Goal: Task Accomplishment & Management: Manage account settings

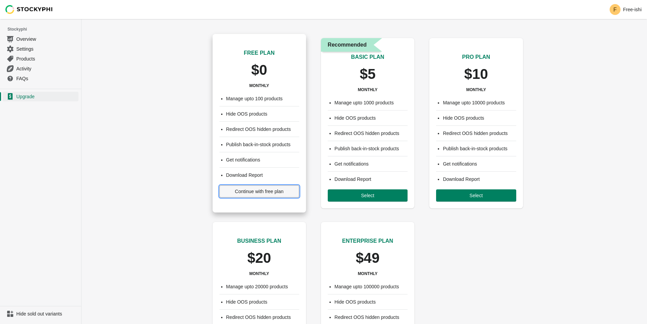
click at [260, 190] on span "Continue with free plan" at bounding box center [259, 191] width 49 height 5
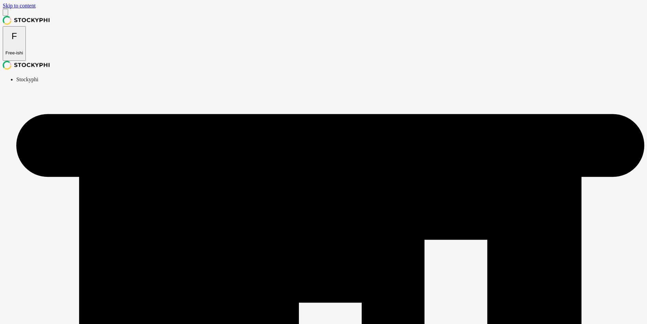
radio input "true"
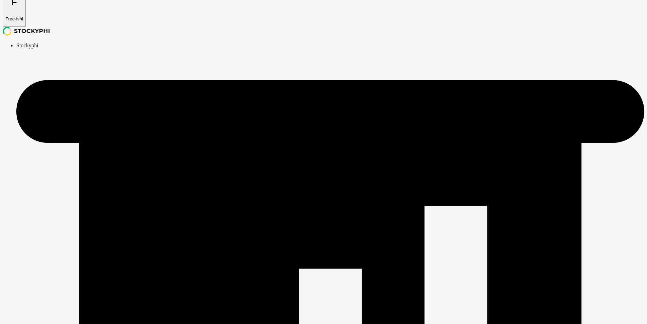
radio input "true"
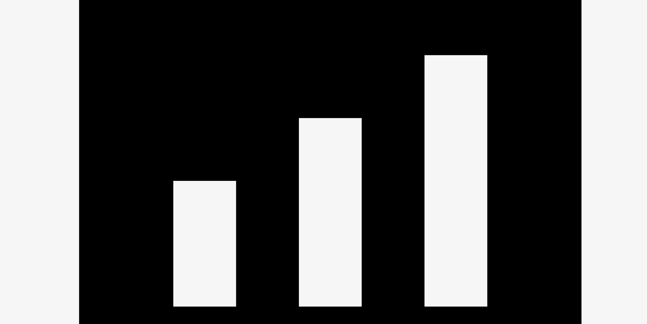
scroll to position [0, 0]
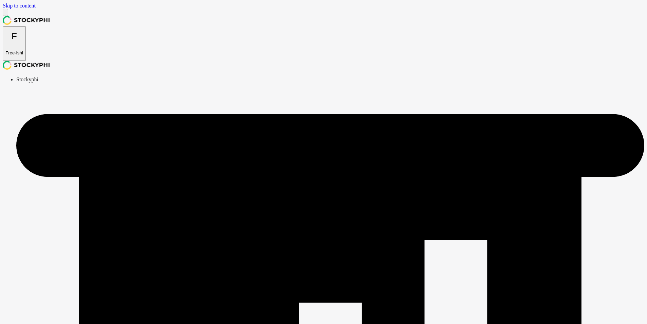
select select "hours"
checkbox input "true"
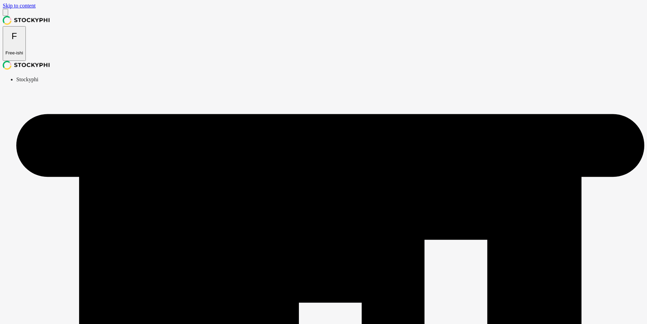
checkbox input "true"
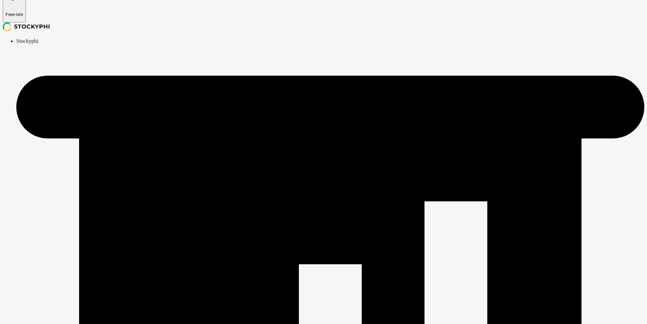
scroll to position [39, 0]
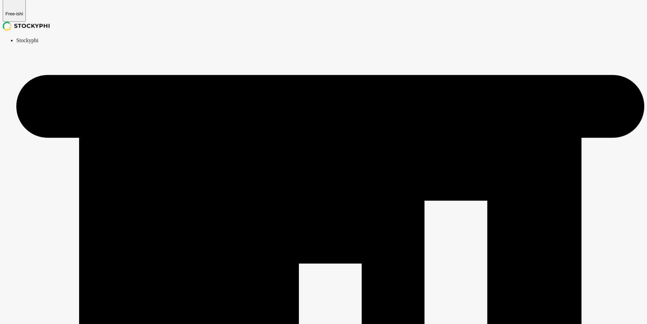
type textarea "Hello"
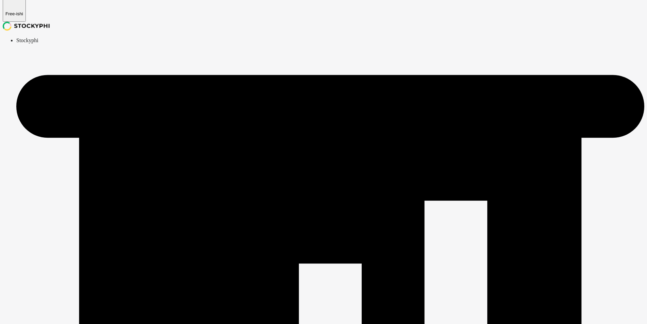
drag, startPoint x: 604, startPoint y: 226, endPoint x: 540, endPoint y: 227, distance: 63.9
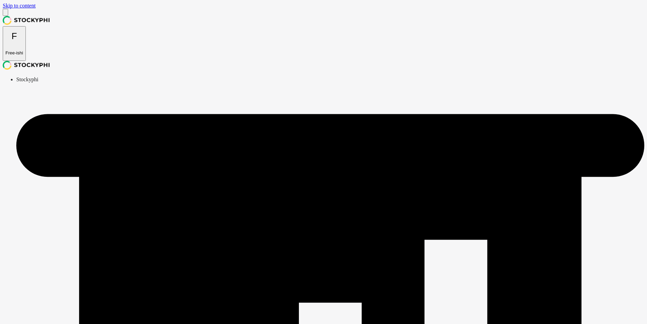
scroll to position [39, 0]
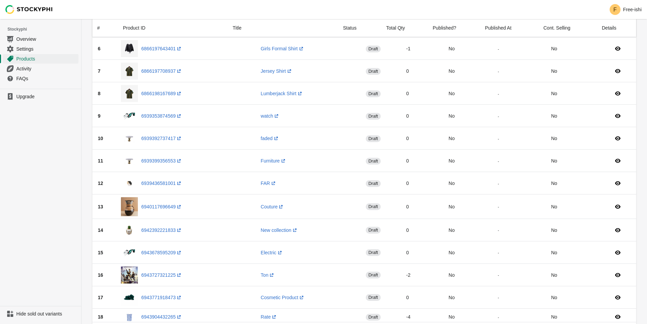
scroll to position [330, 0]
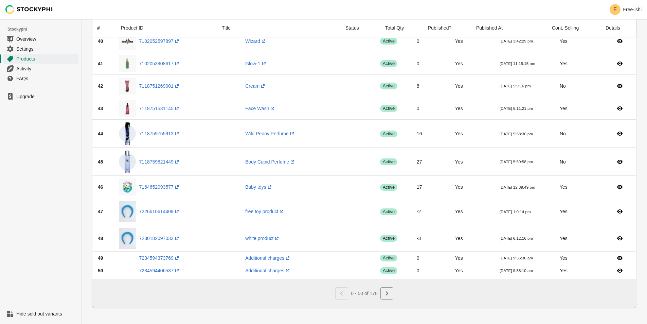
scroll to position [922, 0]
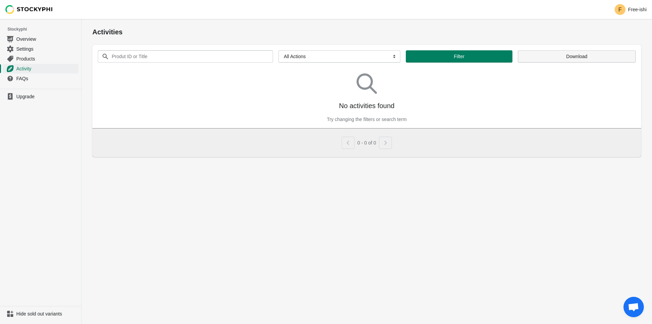
click at [580, 55] on span "Download" at bounding box center [576, 56] width 21 height 5
click at [449, 56] on span "Filter" at bounding box center [460, 56] width 96 height 5
click at [29, 46] on span "Settings" at bounding box center [46, 49] width 61 height 7
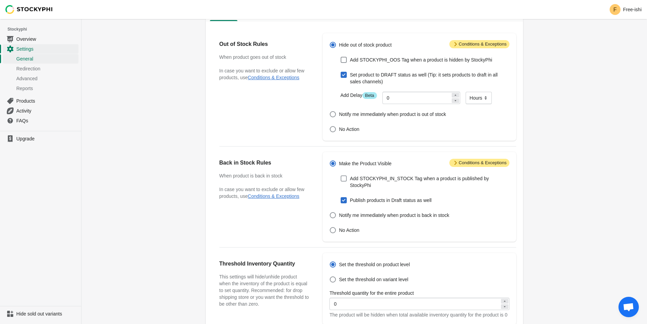
scroll to position [170, 0]
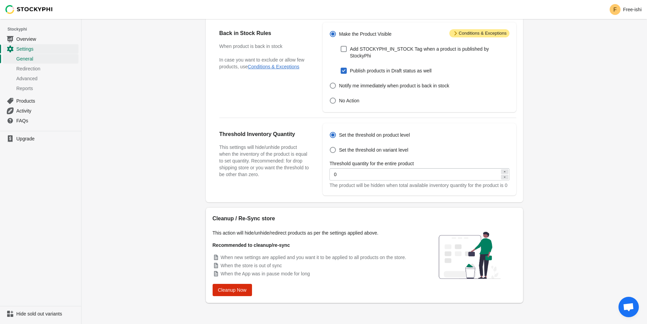
click at [628, 306] on span "Open chat" at bounding box center [628, 308] width 11 height 10
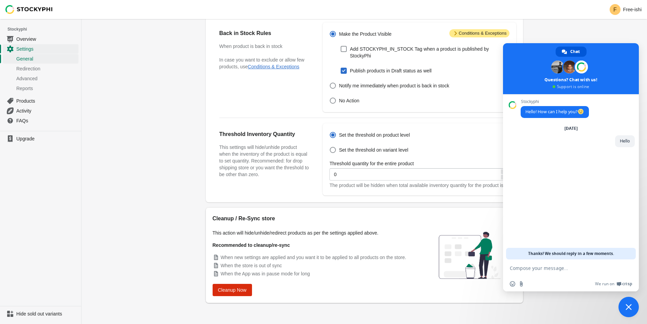
click at [627, 302] on span "Close chat" at bounding box center [629, 307] width 20 height 20
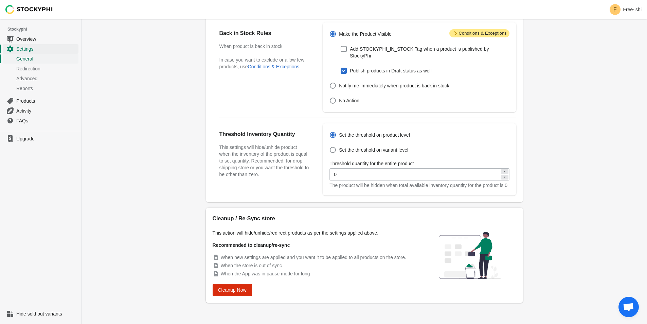
click at [29, 58] on span "General" at bounding box center [46, 58] width 61 height 7
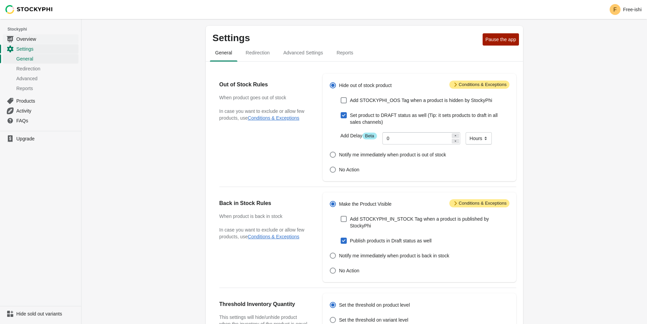
click at [27, 38] on span "Overview" at bounding box center [46, 39] width 61 height 7
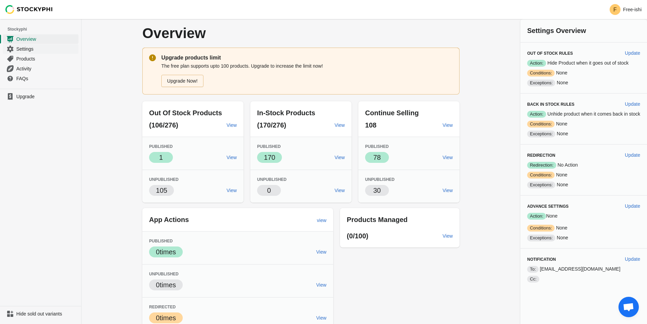
click at [24, 49] on span "Settings" at bounding box center [46, 49] width 61 height 7
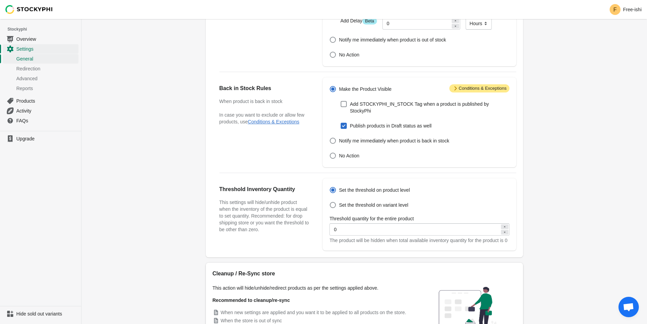
scroll to position [172, 0]
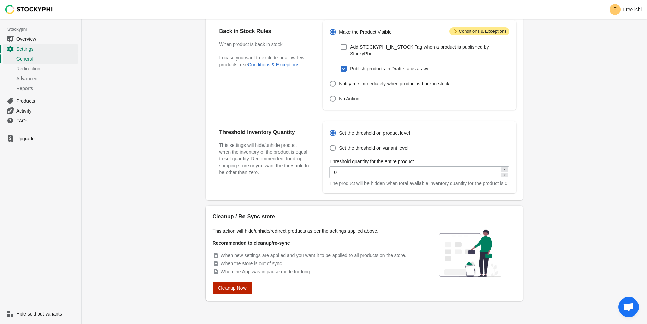
click at [239, 288] on span "Cleanup Now" at bounding box center [232, 287] width 29 height 5
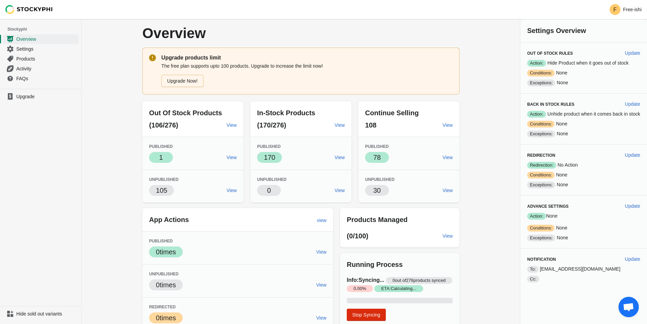
scroll to position [39, 0]
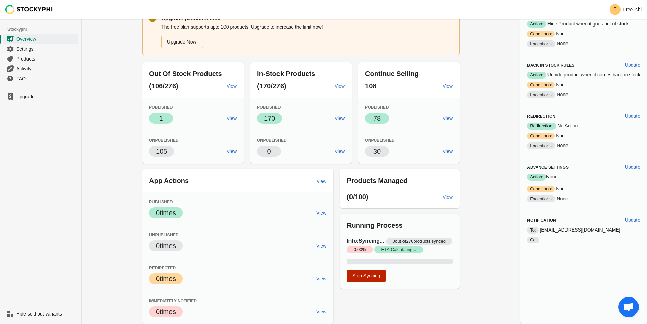
click at [373, 278] on span "Stop Syncing" at bounding box center [366, 275] width 28 height 5
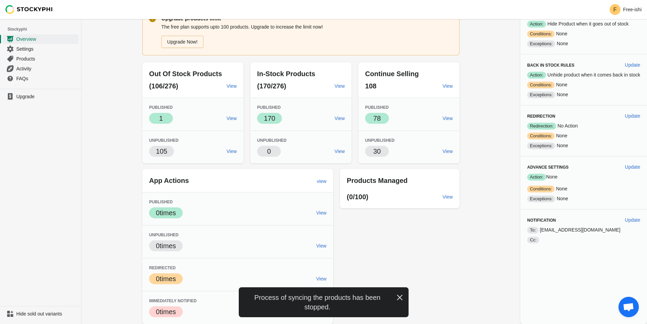
click at [401, 296] on icon "button" at bounding box center [399, 297] width 5 height 5
click at [399, 295] on icon "button" at bounding box center [400, 297] width 7 height 7
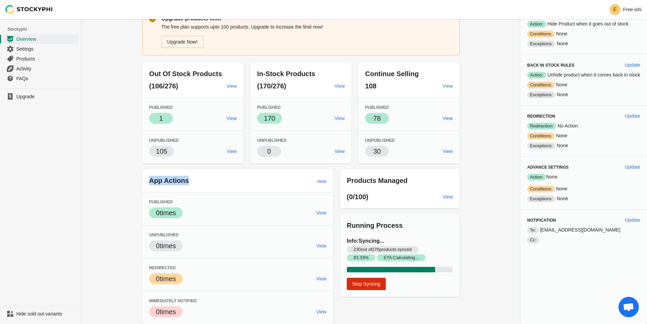
drag, startPoint x: 150, startPoint y: 181, endPoint x: 195, endPoint y: 183, distance: 45.2
click at [195, 183] on p "App Actions" at bounding box center [230, 181] width 162 height 10
click at [620, 309] on span "Open chat" at bounding box center [629, 307] width 20 height 20
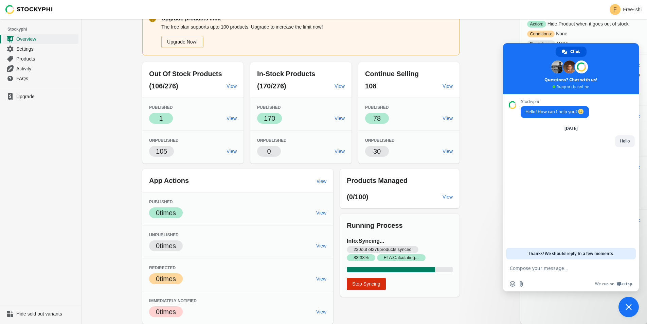
click at [629, 304] on span "Close chat" at bounding box center [629, 307] width 6 height 6
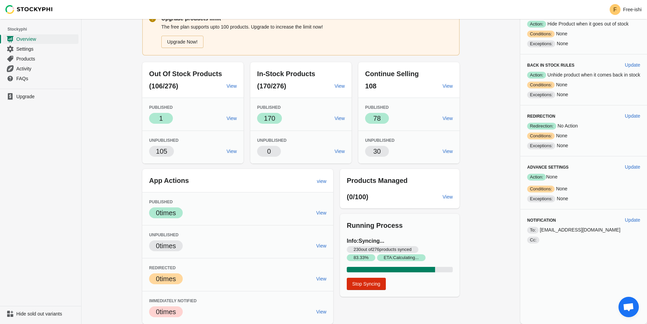
scroll to position [0, 0]
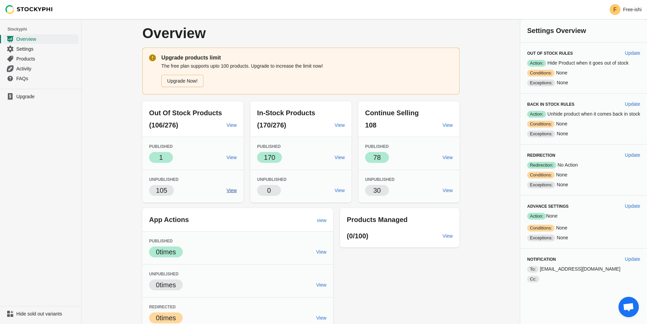
click at [235, 190] on span "View" at bounding box center [232, 190] width 10 height 5
click at [23, 45] on link "Settings" at bounding box center [41, 49] width 76 height 10
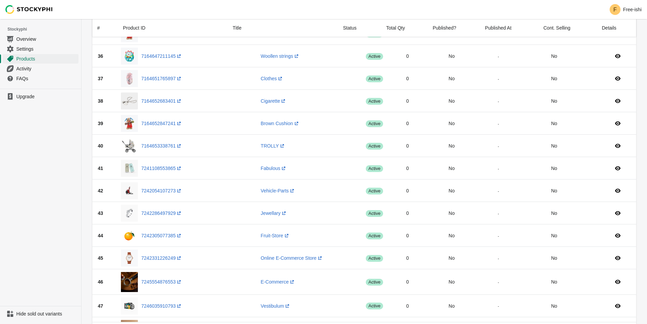
scroll to position [714, 0]
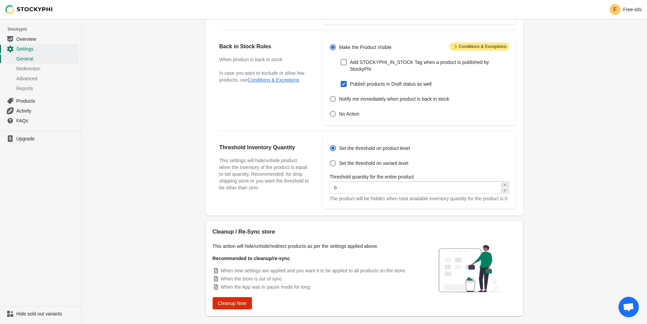
scroll to position [172, 0]
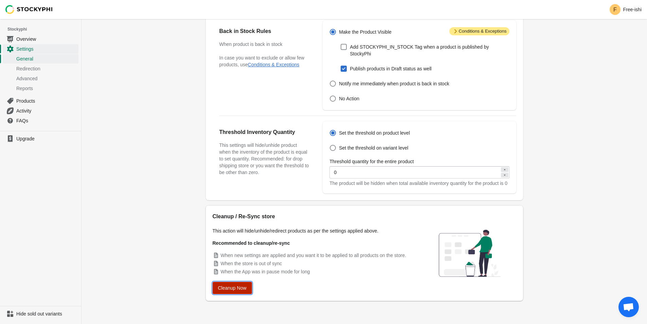
click at [226, 286] on span "Cleanup Now" at bounding box center [232, 287] width 29 height 5
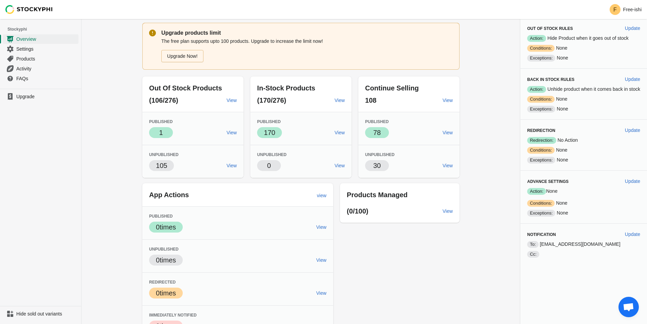
scroll to position [39, 0]
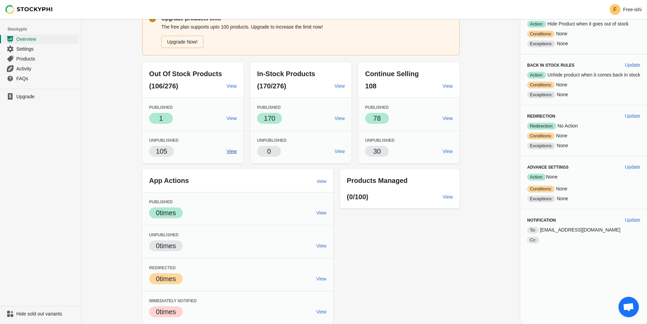
click at [232, 153] on span "View" at bounding box center [232, 151] width 10 height 5
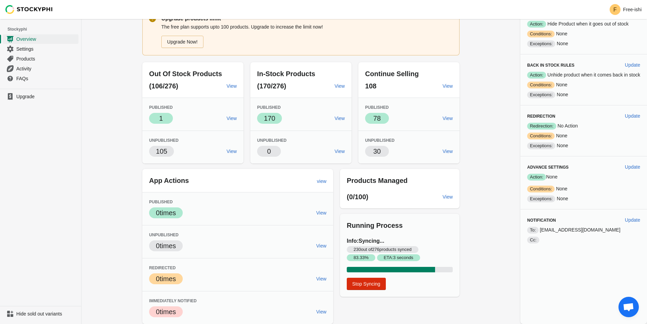
click at [624, 304] on span "Open chat" at bounding box center [628, 308] width 11 height 10
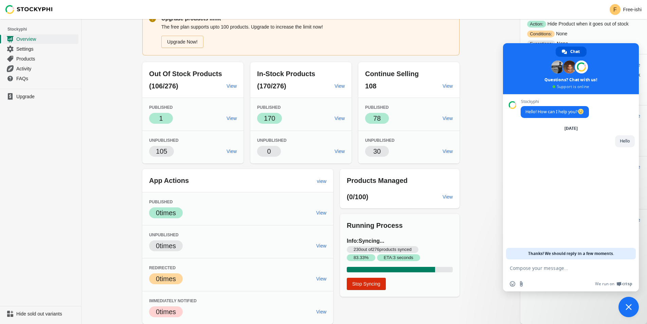
click at [478, 204] on div "Overview Upgrade products limit The free plan supports upto 100 products. Upgra…" at bounding box center [365, 152] width 566 height 344
click at [540, 261] on textarea "Compose your message..." at bounding box center [564, 267] width 109 height 17
click at [540, 266] on textarea "Compose your message..." at bounding box center [564, 267] width 109 height 17
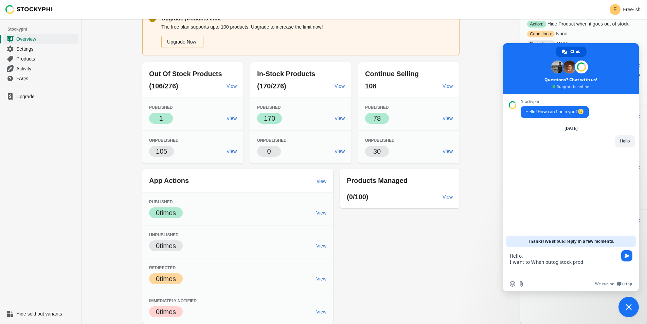
scroll to position [0, 0]
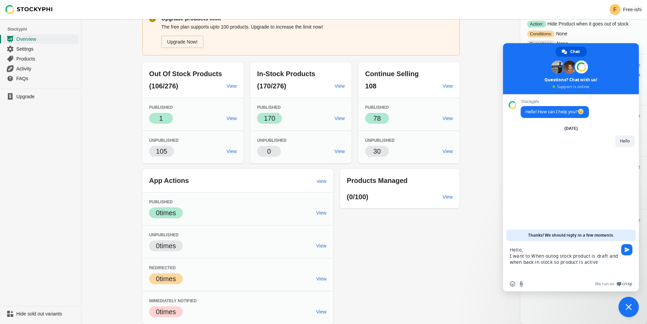
click at [554, 257] on textarea "Hello, I want to When outog stock product is draft and when back in stock so pr…" at bounding box center [564, 258] width 109 height 35
click at [603, 266] on textarea "Hello, I want to When out of stock product is draft and when back in stock so p…" at bounding box center [564, 258] width 109 height 35
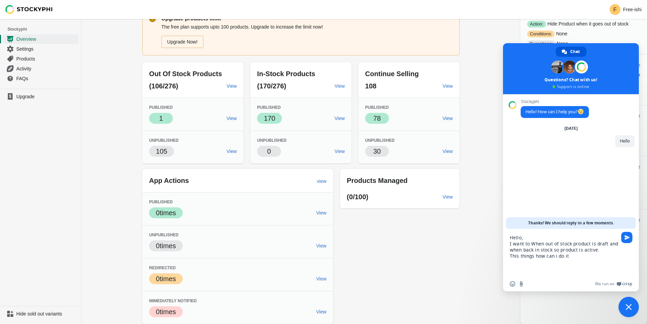
type textarea "Hello, I want to When out of stock product is draft and when back in stock so p…"
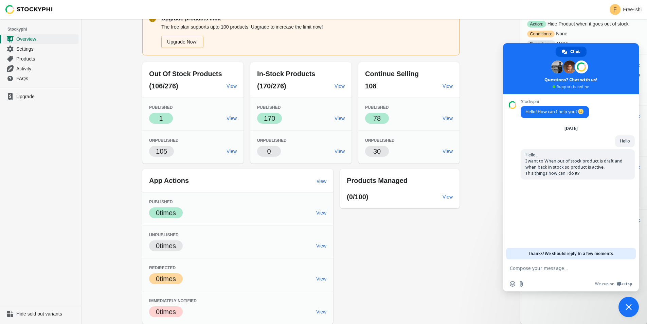
click at [630, 306] on span "Close chat" at bounding box center [629, 307] width 6 height 6
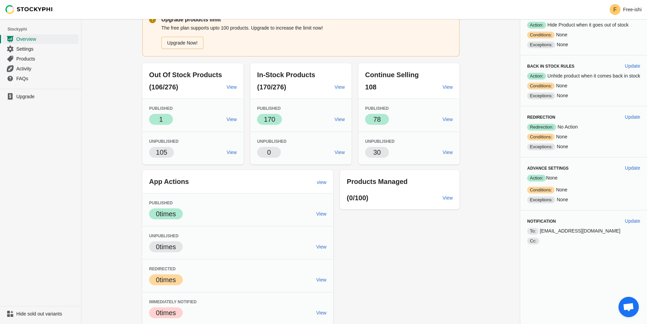
scroll to position [39, 0]
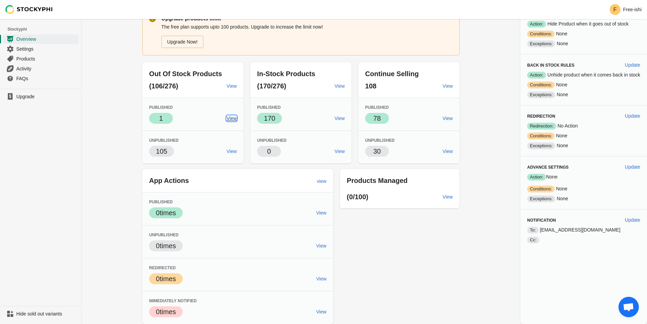
click at [226, 119] on link "View" at bounding box center [232, 118] width 16 height 12
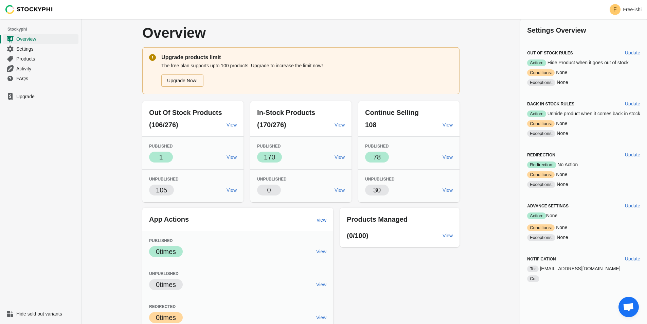
scroll to position [0, 0]
click at [23, 40] on span "Overview" at bounding box center [46, 39] width 61 height 7
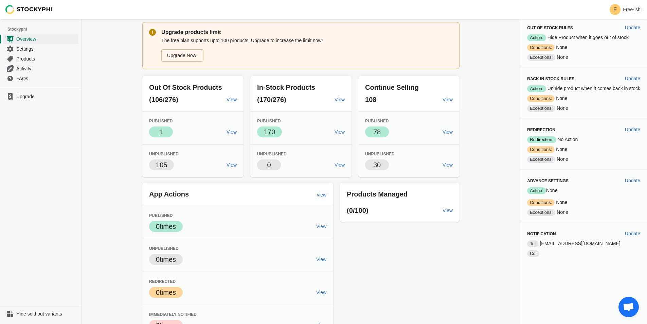
scroll to position [39, 0]
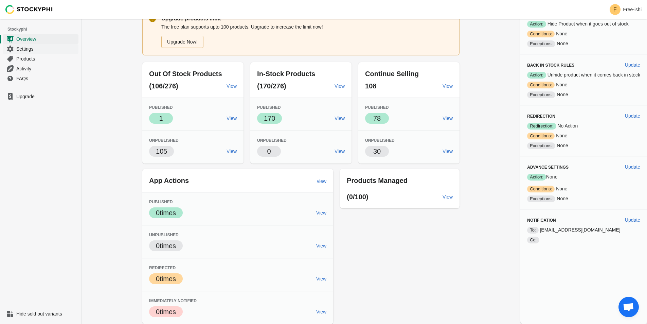
click at [21, 50] on span "Settings" at bounding box center [46, 49] width 61 height 7
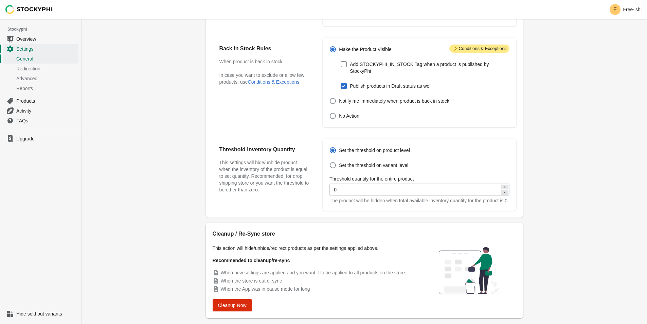
scroll to position [172, 0]
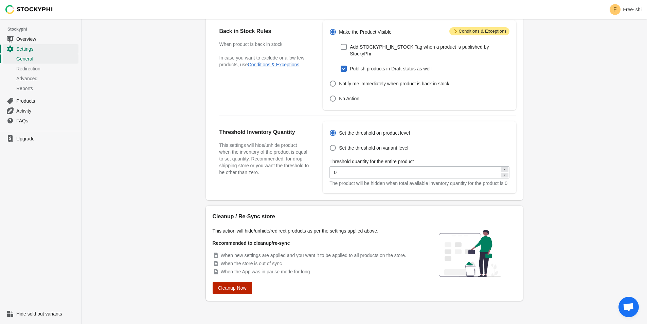
click at [240, 292] on button "Cleanup Now" at bounding box center [232, 288] width 39 height 12
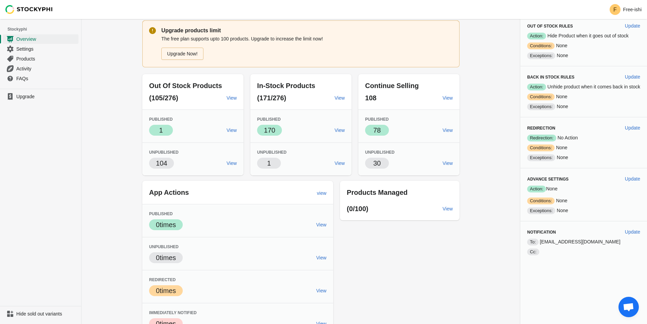
scroll to position [39, 0]
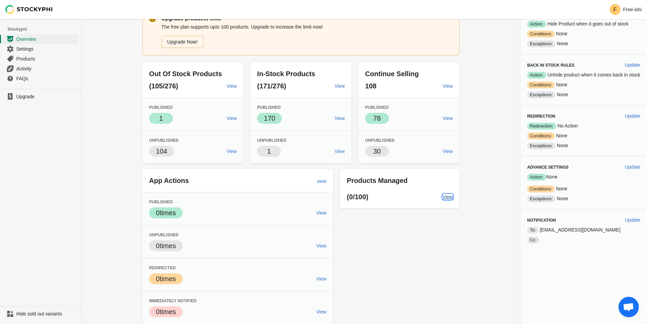
click at [443, 199] on span "View" at bounding box center [448, 196] width 10 height 5
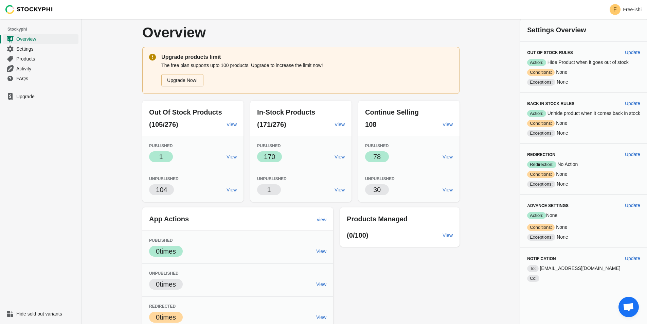
scroll to position [0, 0]
click at [337, 158] on span "View" at bounding box center [340, 157] width 10 height 5
click at [235, 191] on span "View" at bounding box center [232, 190] width 10 height 5
click at [339, 153] on link "View" at bounding box center [340, 157] width 16 height 12
click at [25, 49] on span "Settings" at bounding box center [46, 49] width 61 height 7
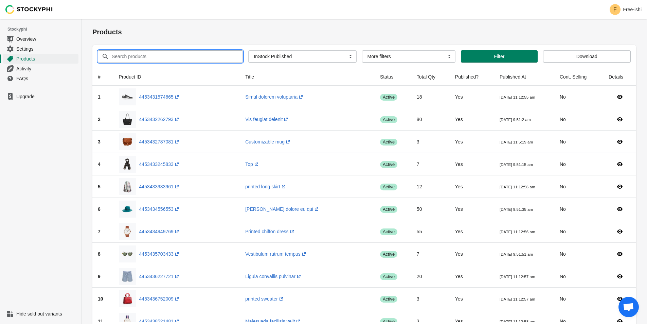
click at [174, 54] on input "Search products" at bounding box center [170, 56] width 119 height 12
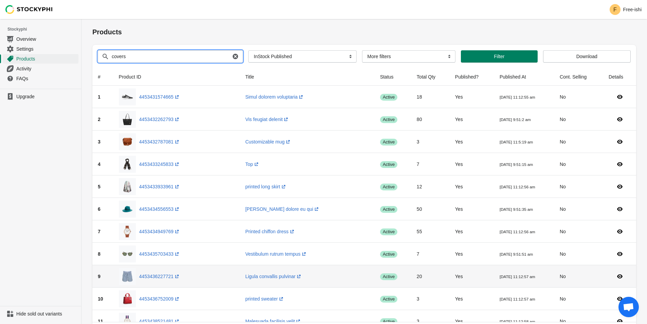
click at [92, 19] on button "Submit" at bounding box center [101, 22] width 19 height 7
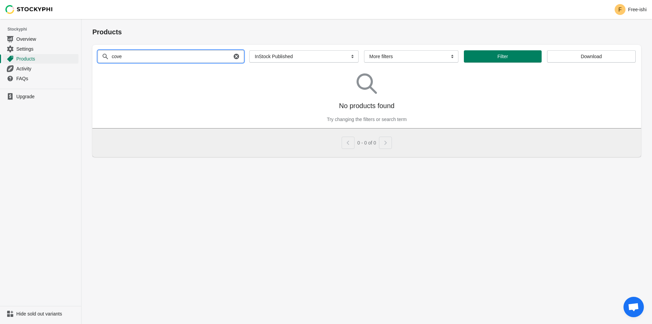
type input "cove"
click at [92, 19] on button "Submit" at bounding box center [101, 22] width 19 height 7
click at [234, 54] on icon "button" at bounding box center [236, 56] width 5 height 5
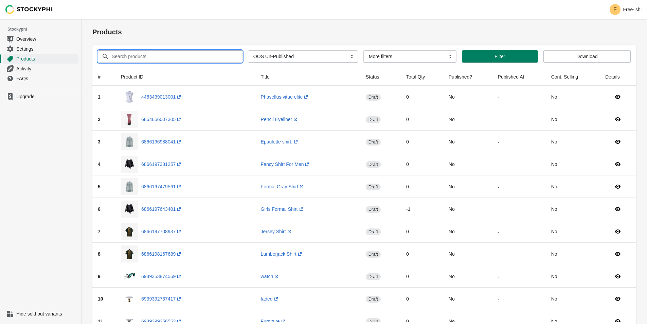
click at [152, 56] on input "Search products" at bounding box center [170, 56] width 119 height 12
click at [92, 19] on button "Submit" at bounding box center [101, 22] width 19 height 7
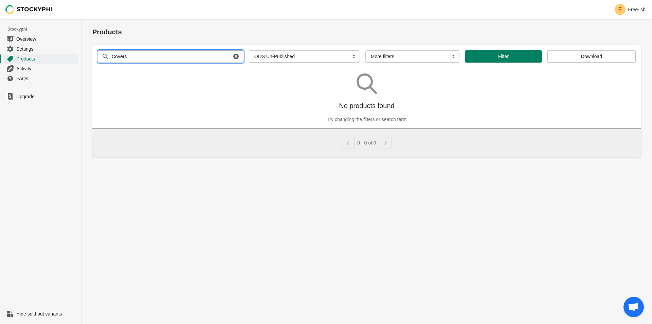
click at [137, 53] on input "Covers" at bounding box center [171, 56] width 120 height 12
click at [136, 53] on input "Covers" at bounding box center [171, 56] width 120 height 12
click at [164, 61] on input "Covers" at bounding box center [171, 56] width 120 height 12
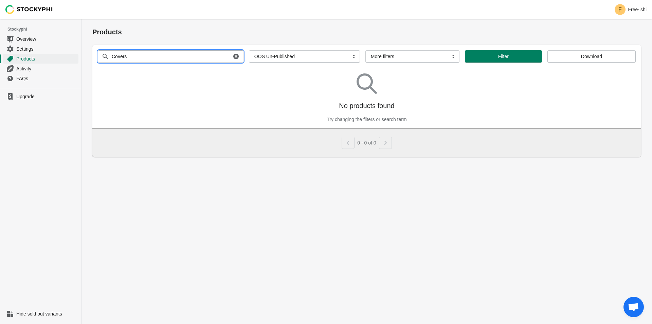
paste input "£20 Gift Card"
click at [173, 58] on input "£20 Gift Card" at bounding box center [171, 56] width 120 height 12
paste input "Covers"
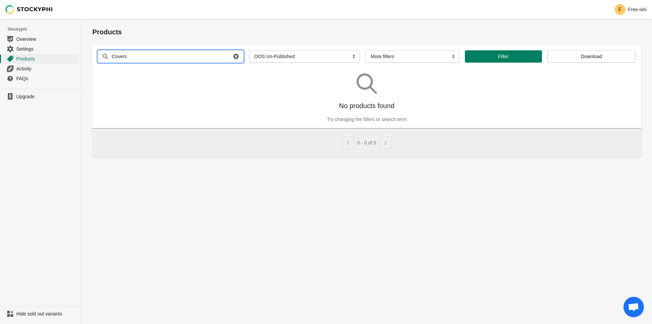
type input "Covers"
click at [92, 19] on button "Submit" at bounding box center [101, 22] width 19 height 7
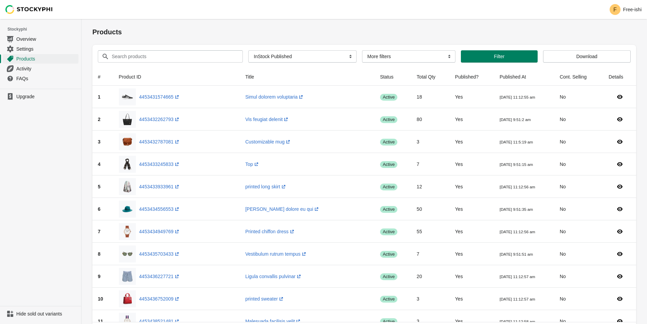
click at [127, 49] on div "Search products Clear All Products InStock InStock Published InStock Un-Publish…" at bounding box center [361, 54] width 539 height 18
click at [127, 56] on input "Search products" at bounding box center [170, 56] width 119 height 12
paste input "Covers"
type input "Covers"
click at [92, 19] on button "Submit" at bounding box center [101, 22] width 19 height 7
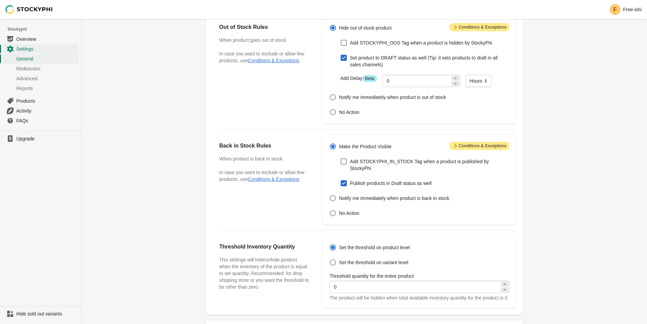
scroll to position [172, 0]
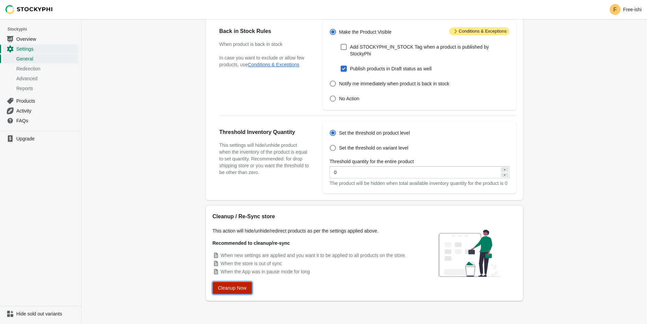
click at [235, 284] on button "Cleanup Now" at bounding box center [232, 288] width 39 height 12
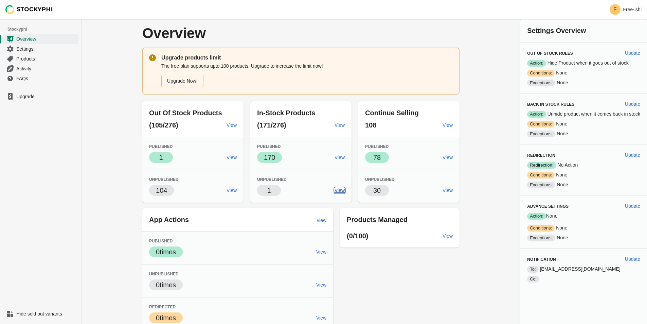
click at [339, 186] on link "View" at bounding box center [340, 190] width 16 height 12
click at [338, 154] on link "View" at bounding box center [340, 157] width 16 height 12
click at [342, 188] on span "View" at bounding box center [340, 190] width 10 height 5
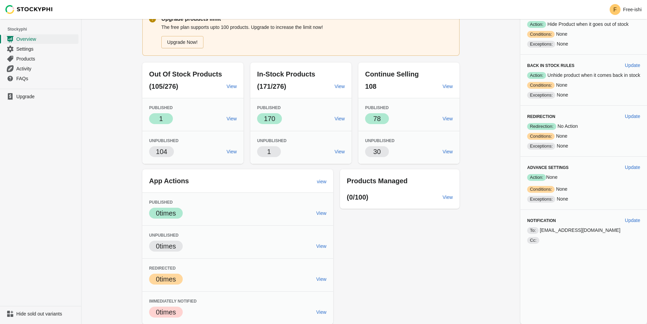
scroll to position [39, 0]
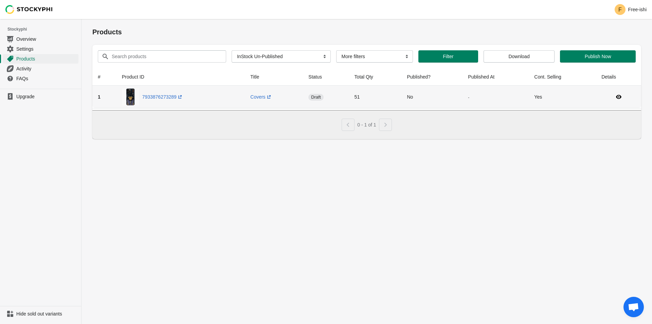
click at [311, 98] on span "draft" at bounding box center [316, 97] width 15 height 7
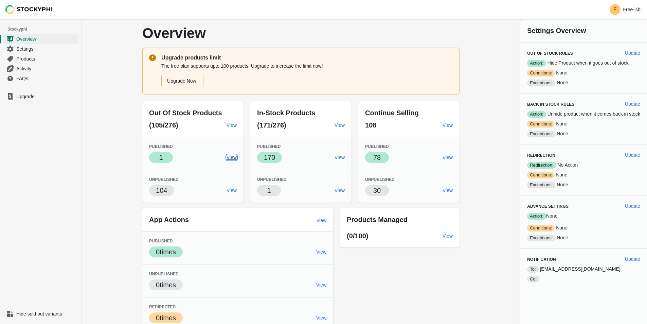
click at [233, 155] on span "View" at bounding box center [232, 157] width 10 height 5
click at [230, 190] on span "View" at bounding box center [232, 190] width 10 height 5
click at [234, 191] on span "View" at bounding box center [232, 190] width 10 height 5
click at [341, 190] on span "View" at bounding box center [340, 190] width 10 height 5
click at [232, 155] on span "View" at bounding box center [232, 157] width 10 height 5
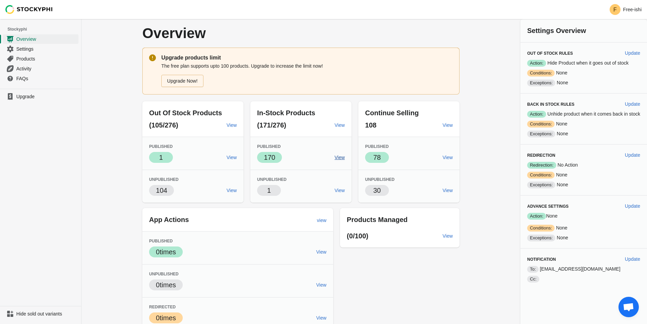
click at [338, 155] on span "View" at bounding box center [340, 157] width 10 height 5
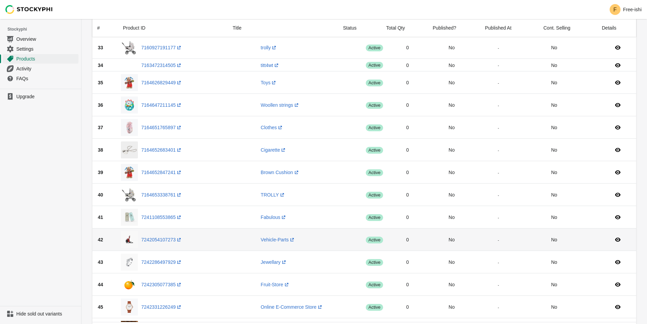
scroll to position [908, 0]
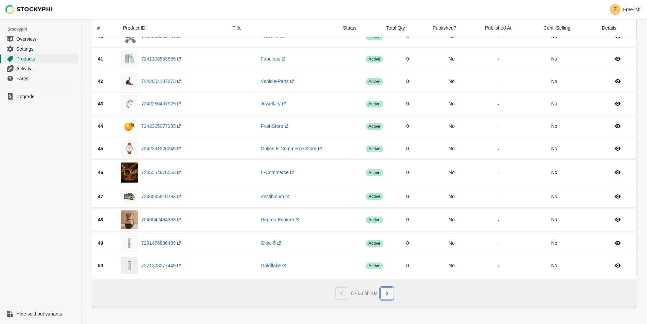
click at [385, 293] on icon "Next" at bounding box center [387, 293] width 7 height 7
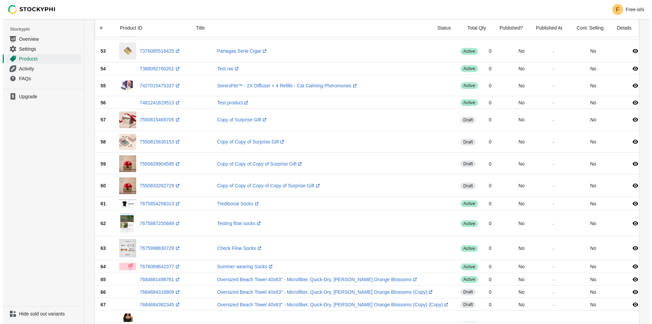
scroll to position [0, 0]
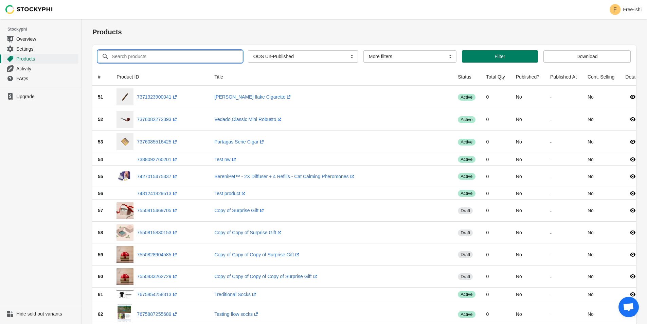
click at [137, 55] on input "Search products" at bounding box center [170, 56] width 119 height 12
paste input "Free Welcome Kit"
type input "Free Welcome Kit"
click at [92, 19] on button "Submit" at bounding box center [101, 22] width 19 height 7
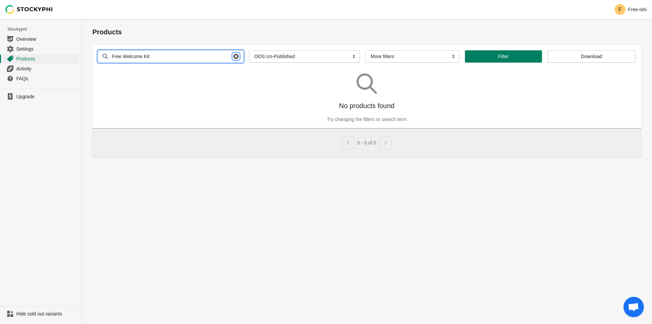
click at [233, 56] on icon "button" at bounding box center [235, 56] width 5 height 5
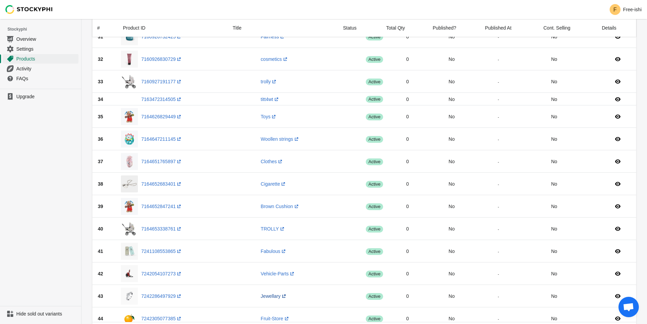
scroll to position [908, 0]
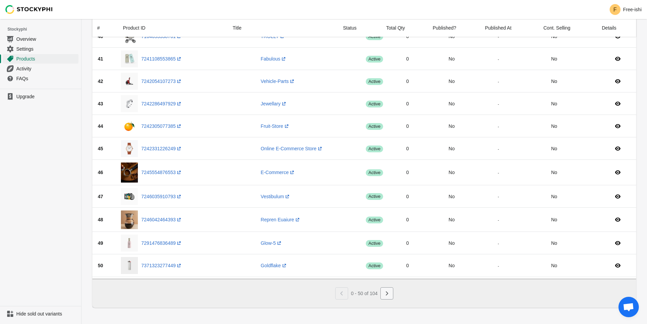
click at [387, 294] on icon "Next" at bounding box center [387, 293] width 2 height 4
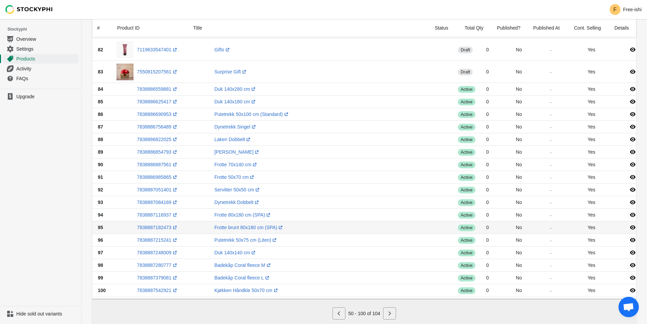
scroll to position [702, 0]
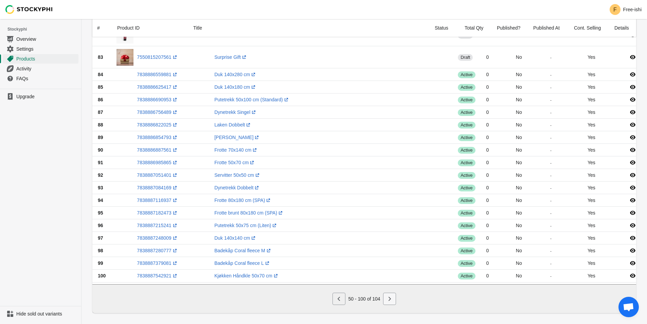
click at [390, 295] on icon "Next" at bounding box center [389, 298] width 7 height 7
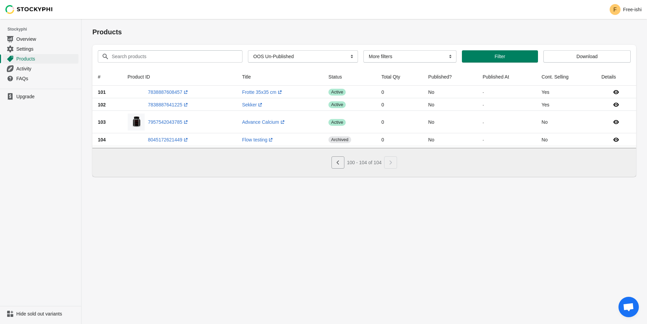
scroll to position [0, 0]
click at [338, 165] on icon "Previous" at bounding box center [340, 162] width 7 height 7
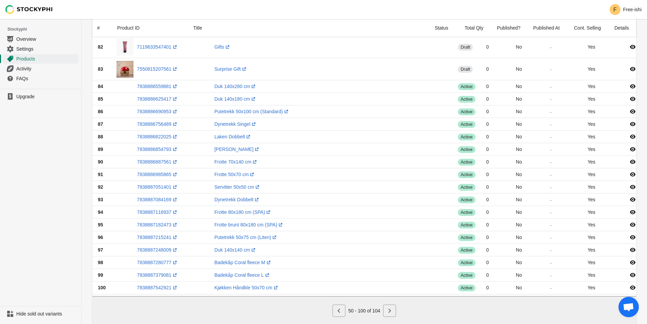
scroll to position [702, 0]
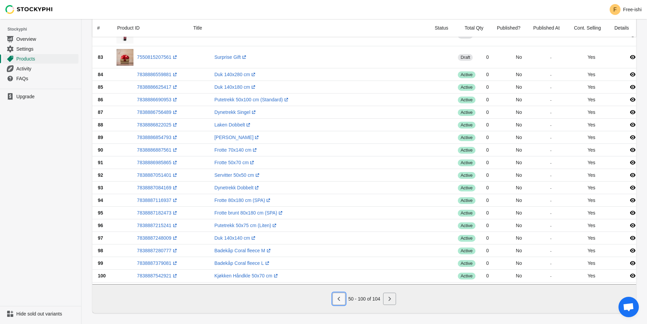
click at [339, 295] on icon "Previous" at bounding box center [339, 298] width 7 height 7
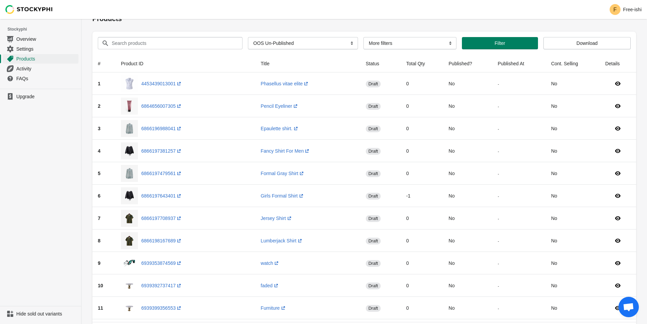
scroll to position [0, 0]
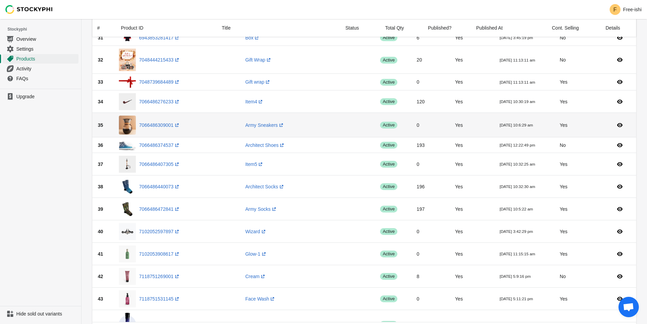
scroll to position [922, 0]
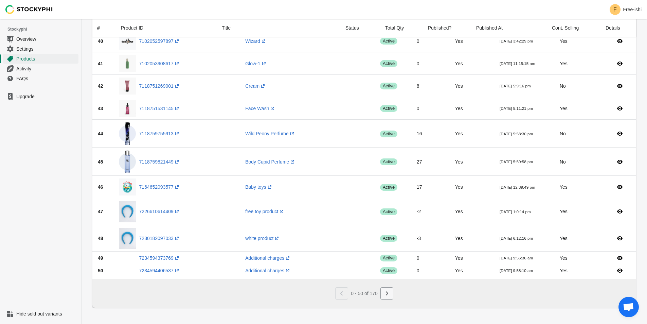
click at [382, 293] on button "Next" at bounding box center [387, 293] width 13 height 12
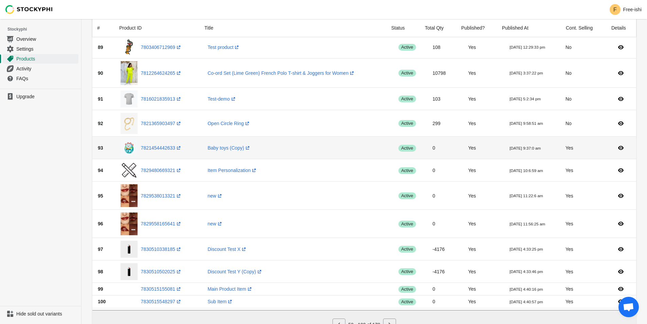
scroll to position [895, 0]
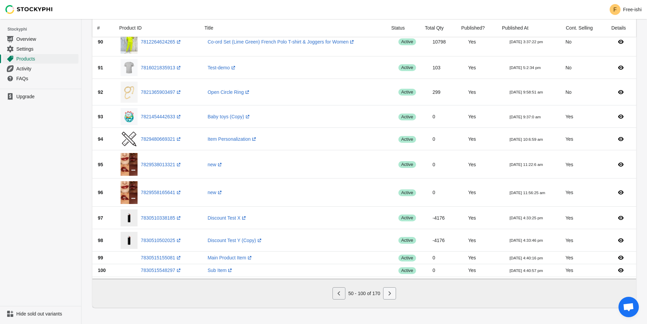
click at [389, 294] on icon "Next" at bounding box center [389, 293] width 7 height 7
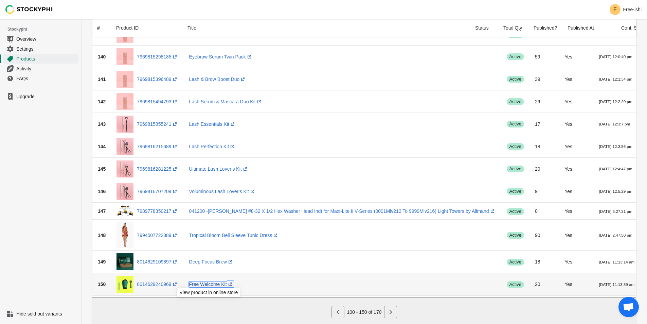
click at [209, 282] on link "Free Welcome Kit (opens a new window)" at bounding box center [211, 283] width 45 height 5
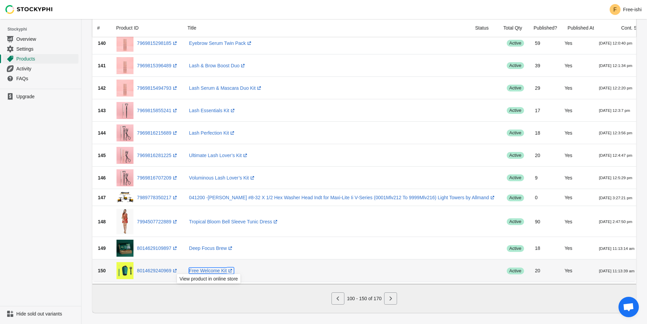
scroll to position [916, 0]
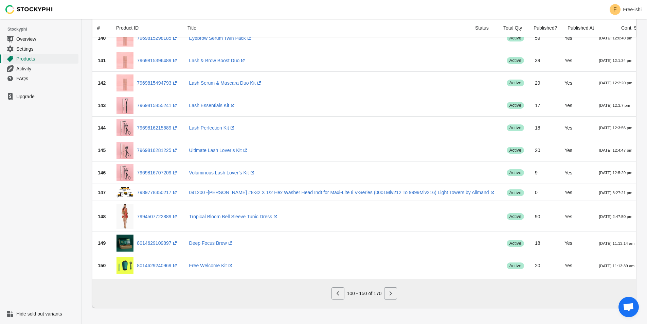
click at [166, 304] on div "100 - 150 of 170" at bounding box center [364, 293] width 544 height 29
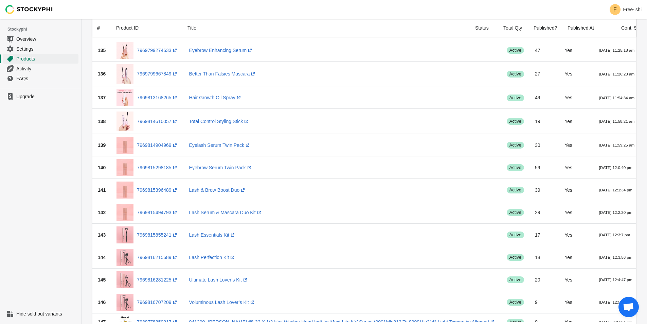
scroll to position [780, 0]
